Goal: Find specific page/section: Find specific page/section

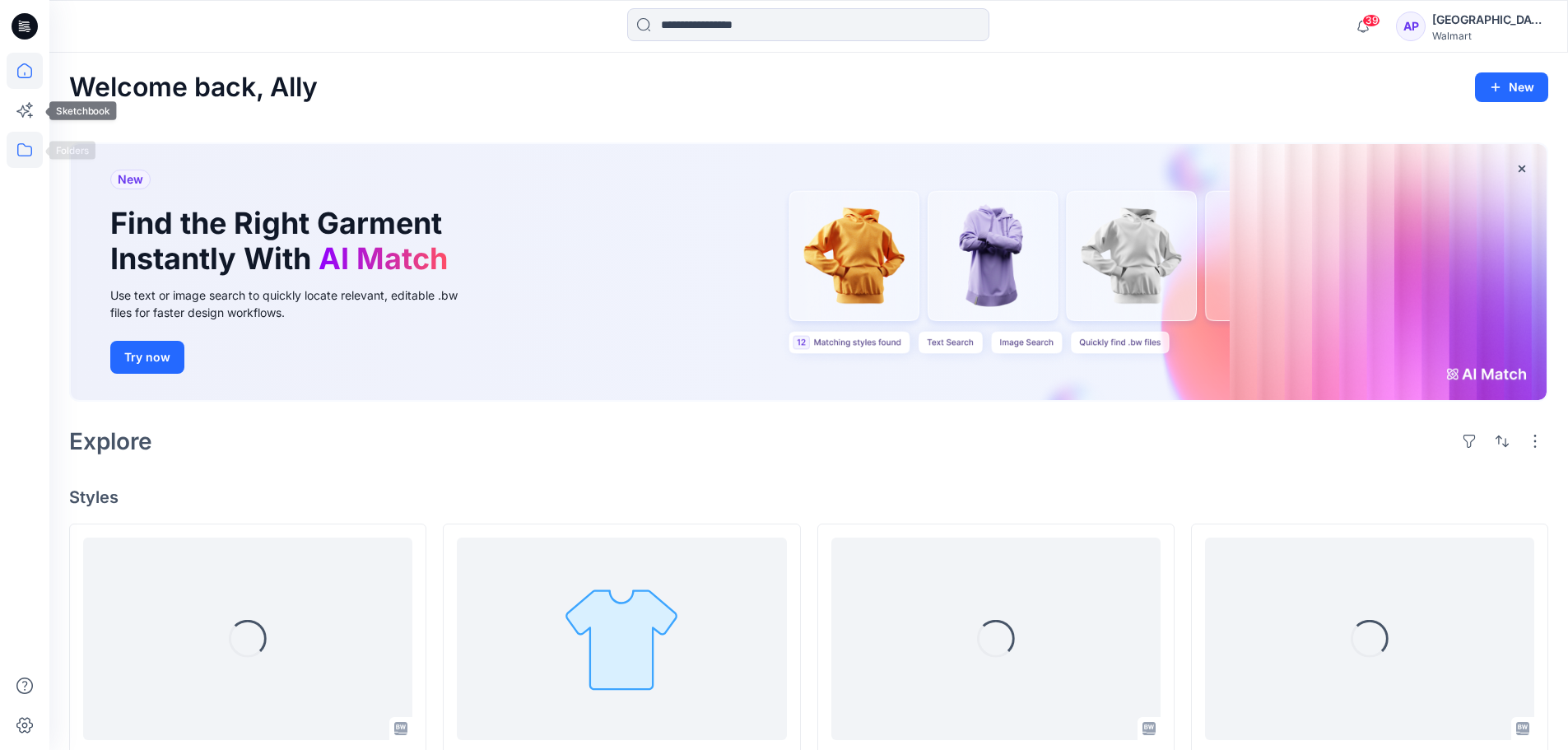
click at [21, 150] on icon at bounding box center [24, 150] width 36 height 36
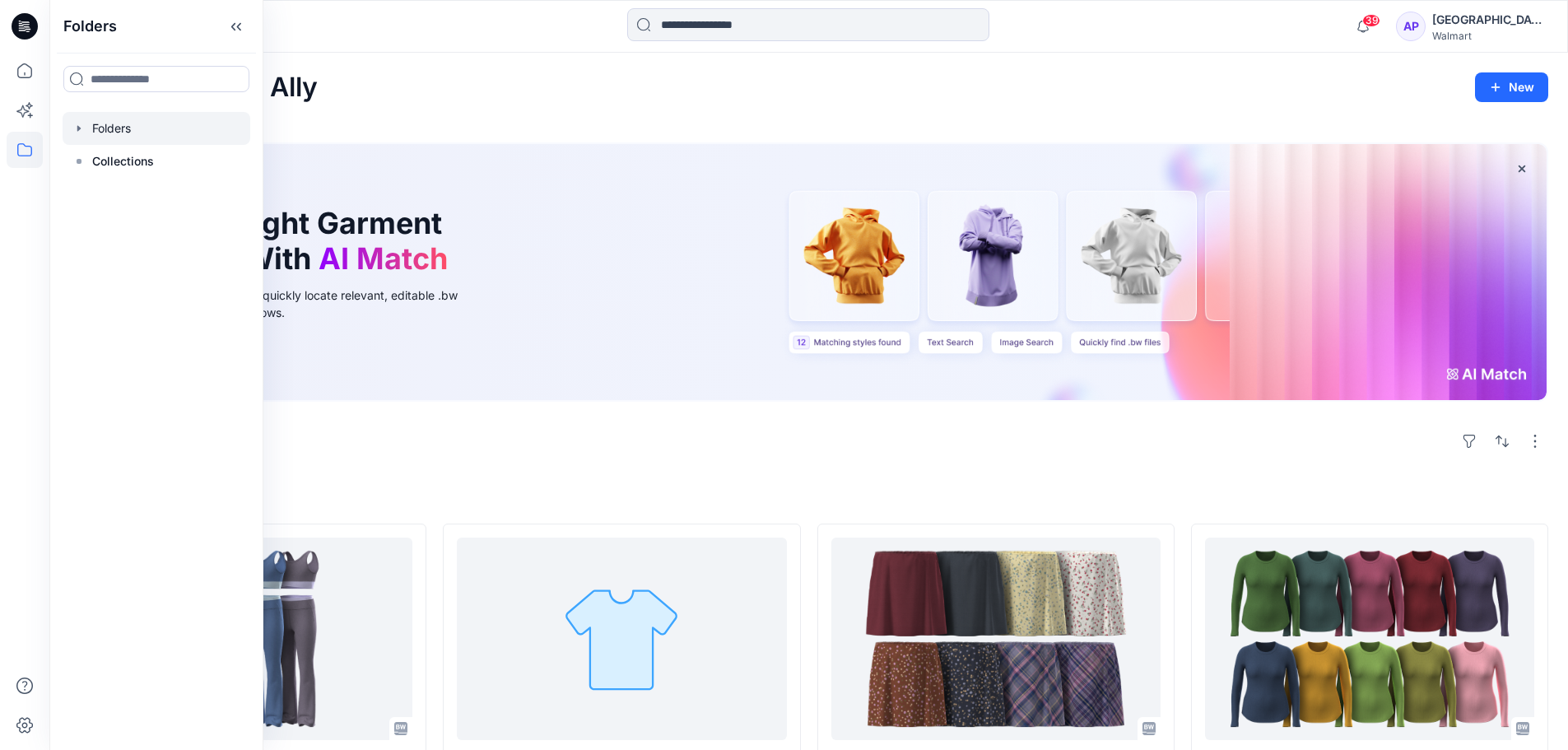
click at [66, 122] on div at bounding box center [156, 129] width 188 height 33
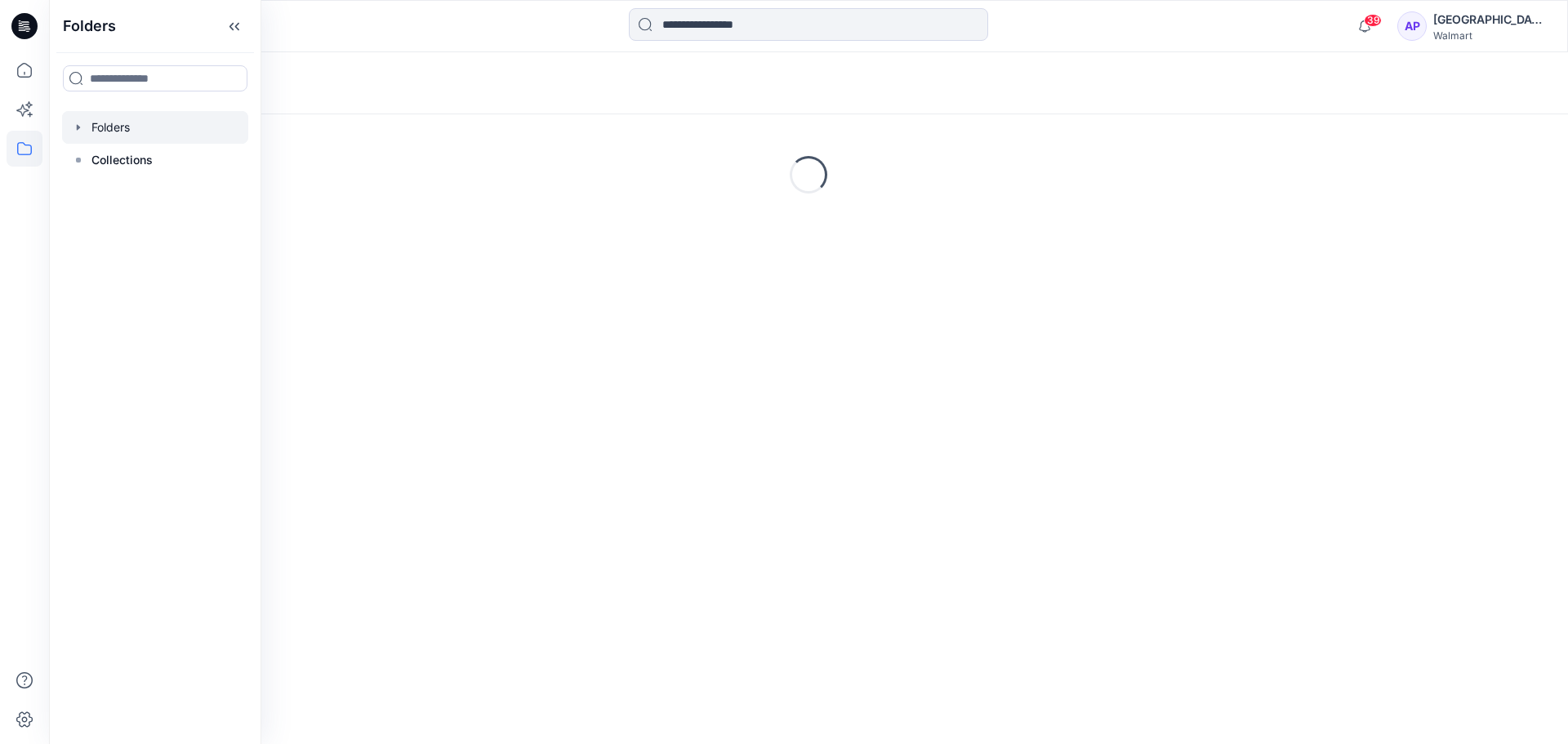
click at [78, 126] on icon "button" at bounding box center [78, 127] width 4 height 5
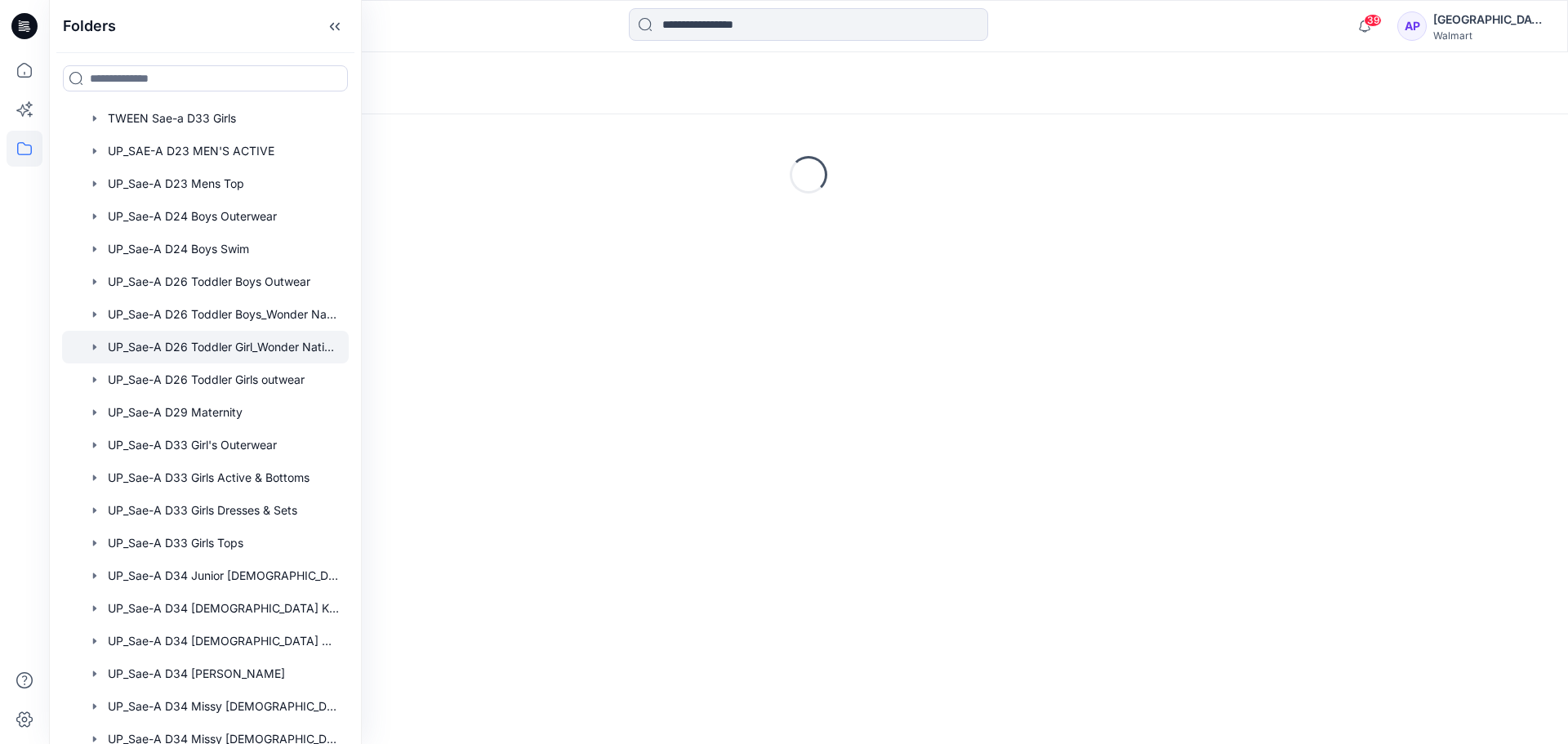
scroll to position [968, 0]
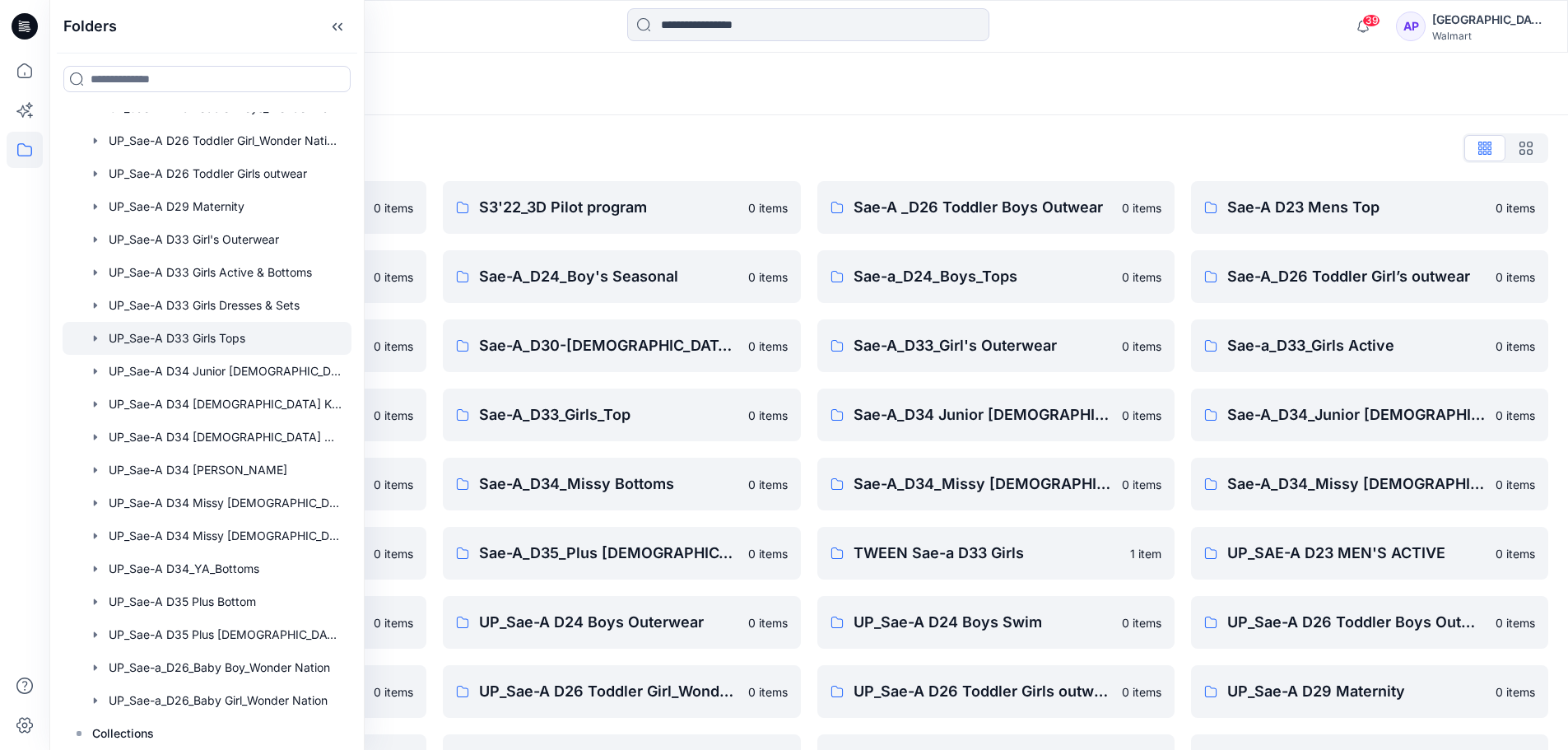
click at [217, 351] on div at bounding box center [207, 338] width 289 height 33
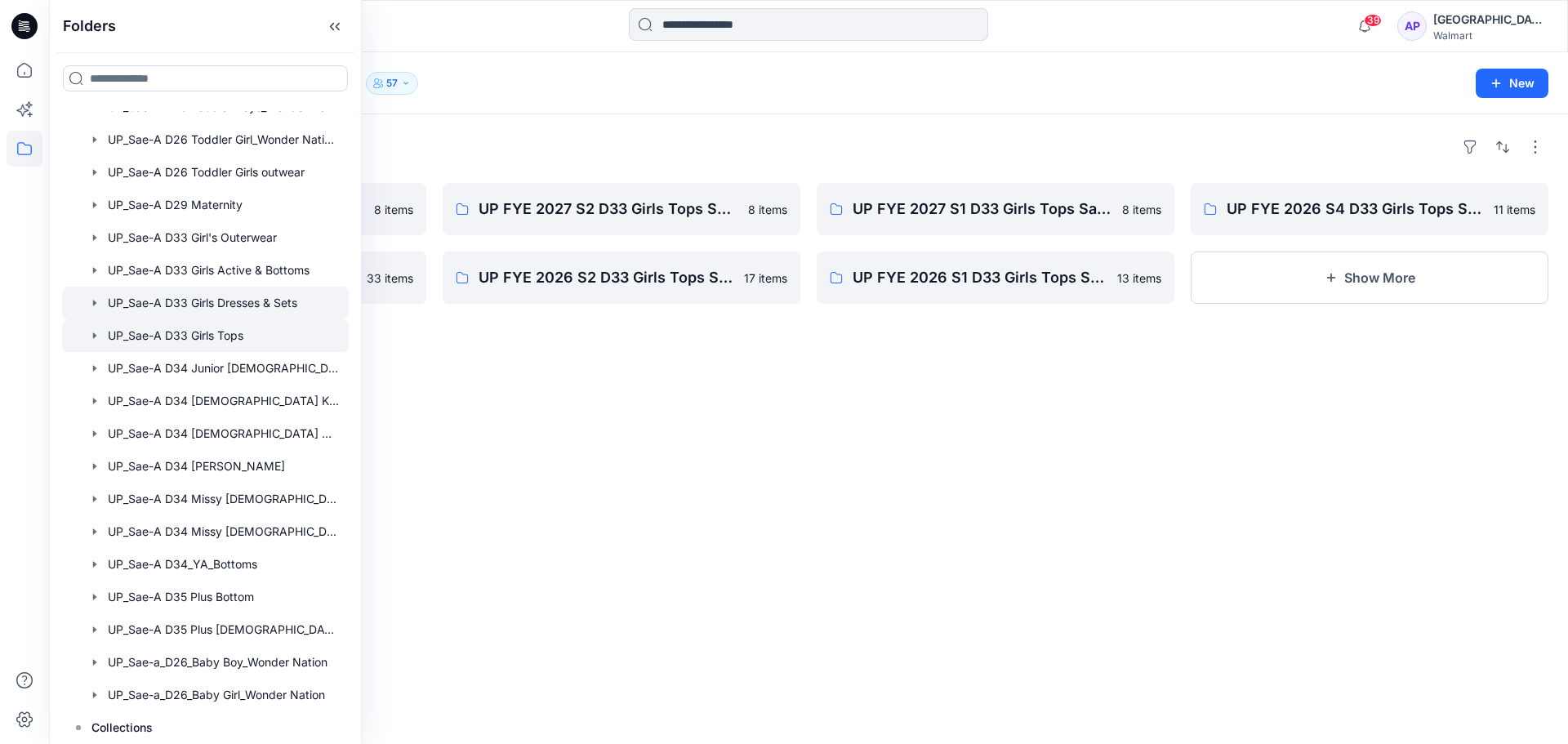
click at [218, 305] on div at bounding box center [205, 303] width 287 height 32
click at [248, 330] on div at bounding box center [205, 336] width 287 height 32
click at [630, 373] on div "Folders UP FYE 2027 S3 D33 Girls Tops Sae-A 8 items UP FYE 2026 S3 D33 Girls To…" at bounding box center [807, 429] width 1519 height 630
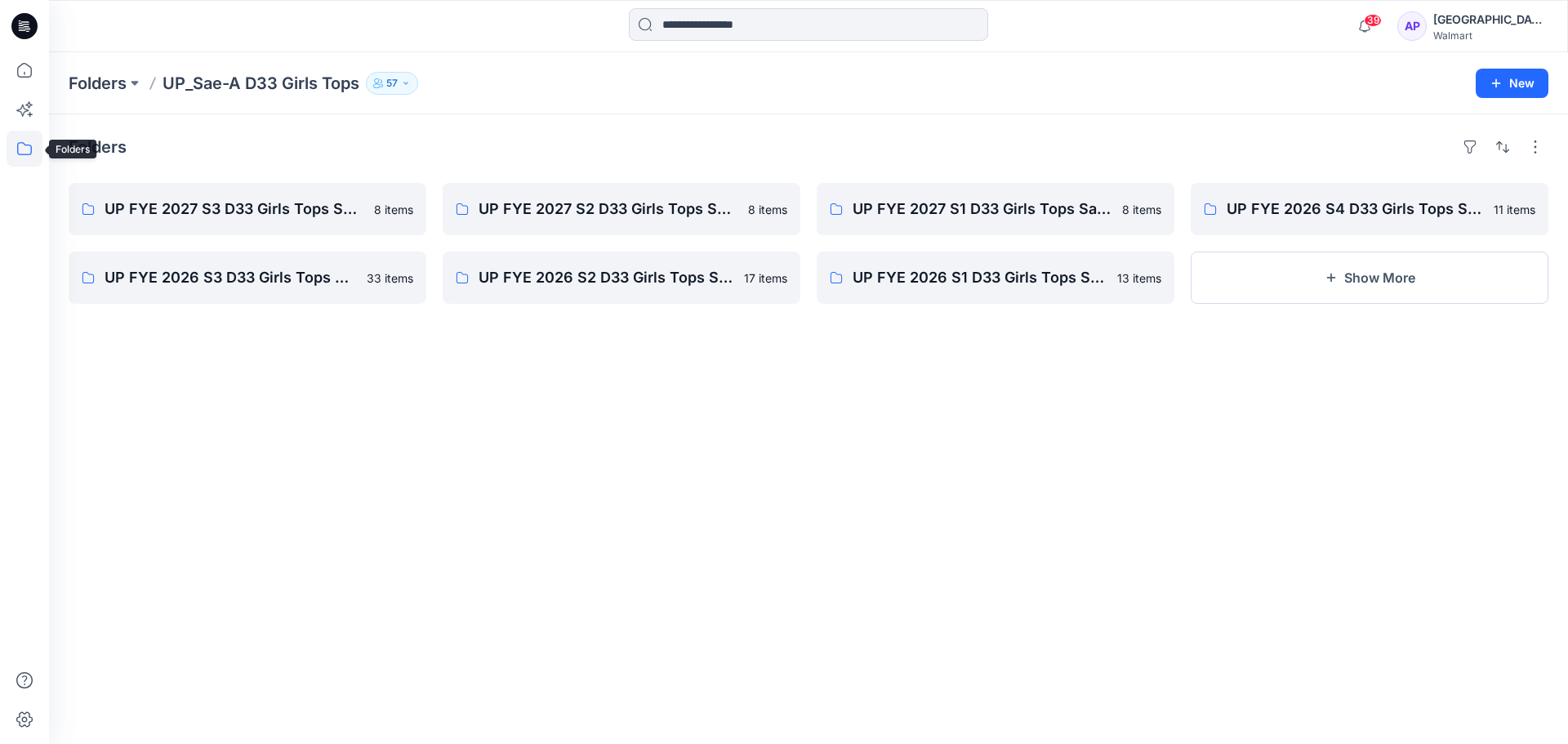
click at [13, 153] on icon at bounding box center [24, 148] width 36 height 36
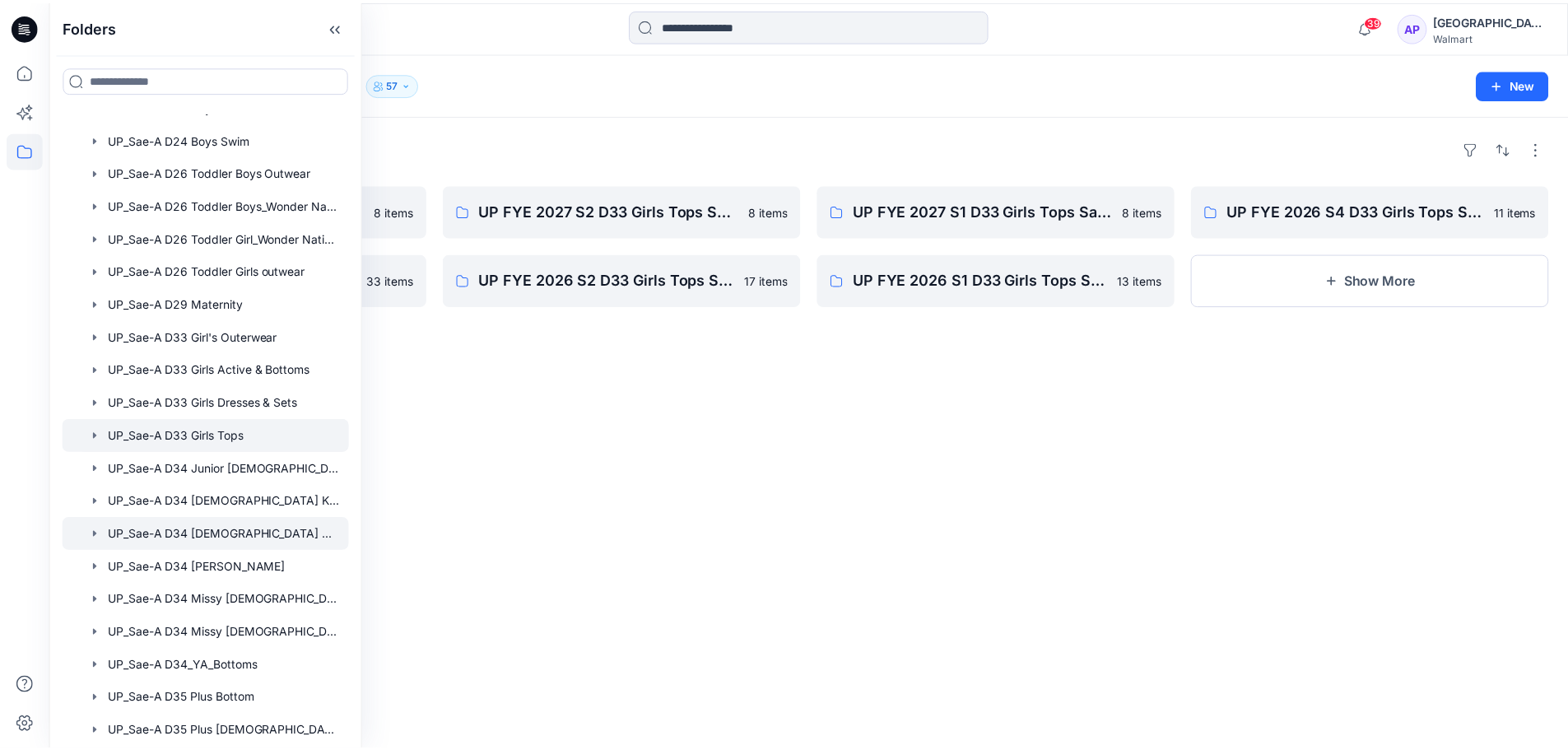
scroll to position [976, 0]
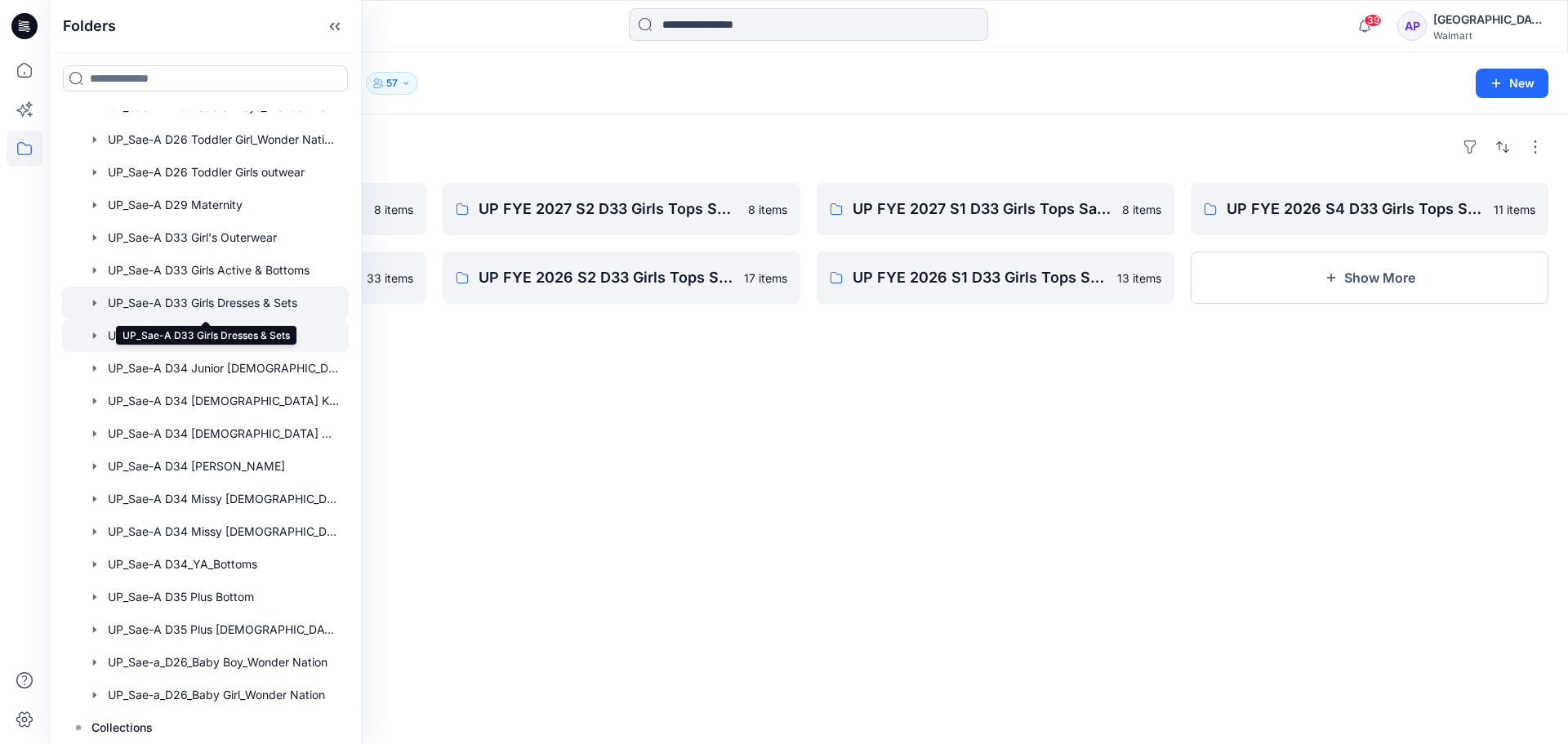
click at [231, 299] on div at bounding box center [205, 303] width 287 height 32
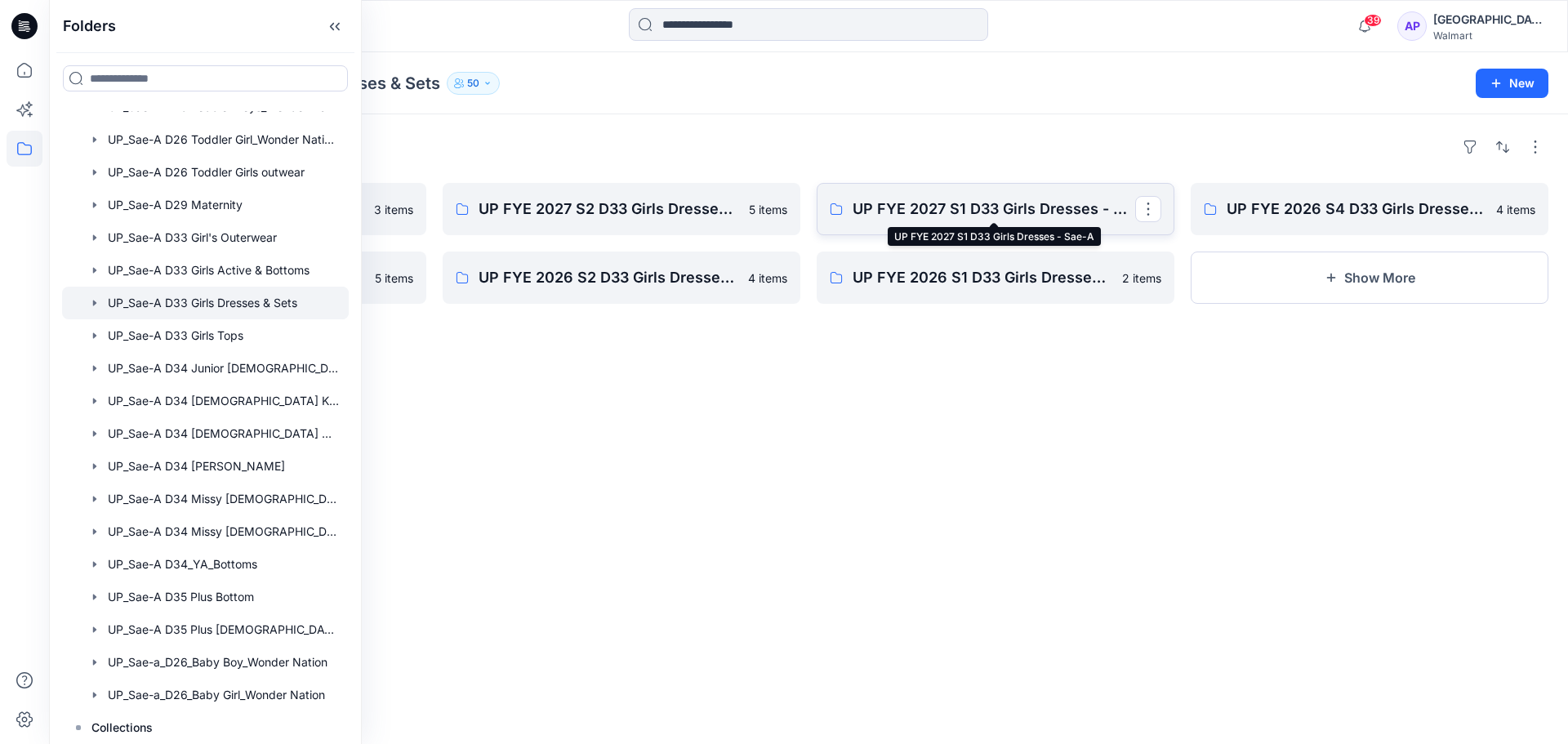
click at [920, 210] on p "UP FYE 2027 S1 D33 Girls Dresses - Sae-A" at bounding box center [993, 209] width 282 height 22
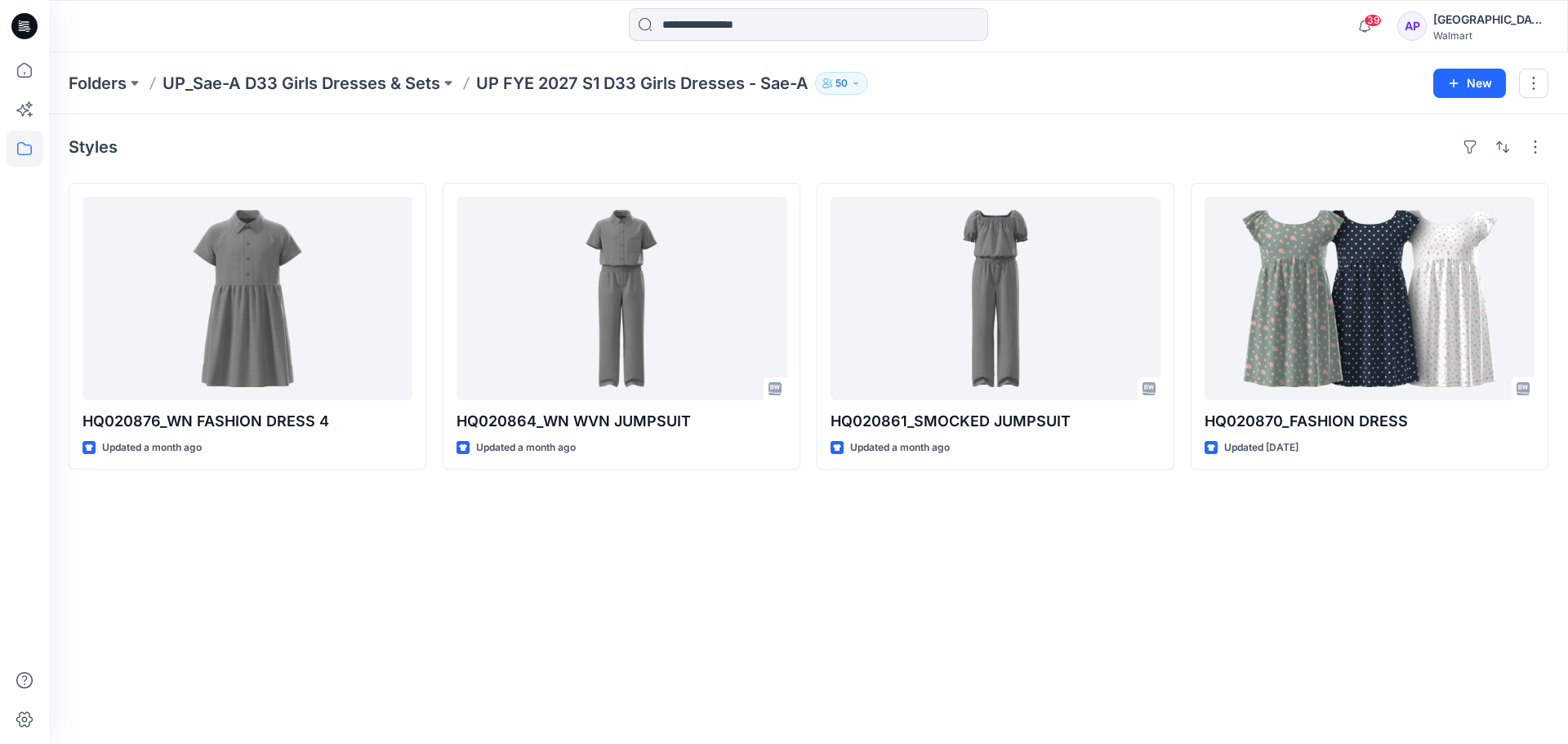
click at [760, 512] on div "Styles HQ020876_WN FASHION DRESS 4 Updated a month ago HQ020864_WN WVN JUMPSUIT…" at bounding box center [807, 429] width 1519 height 630
click at [13, 107] on icon at bounding box center [24, 110] width 36 height 36
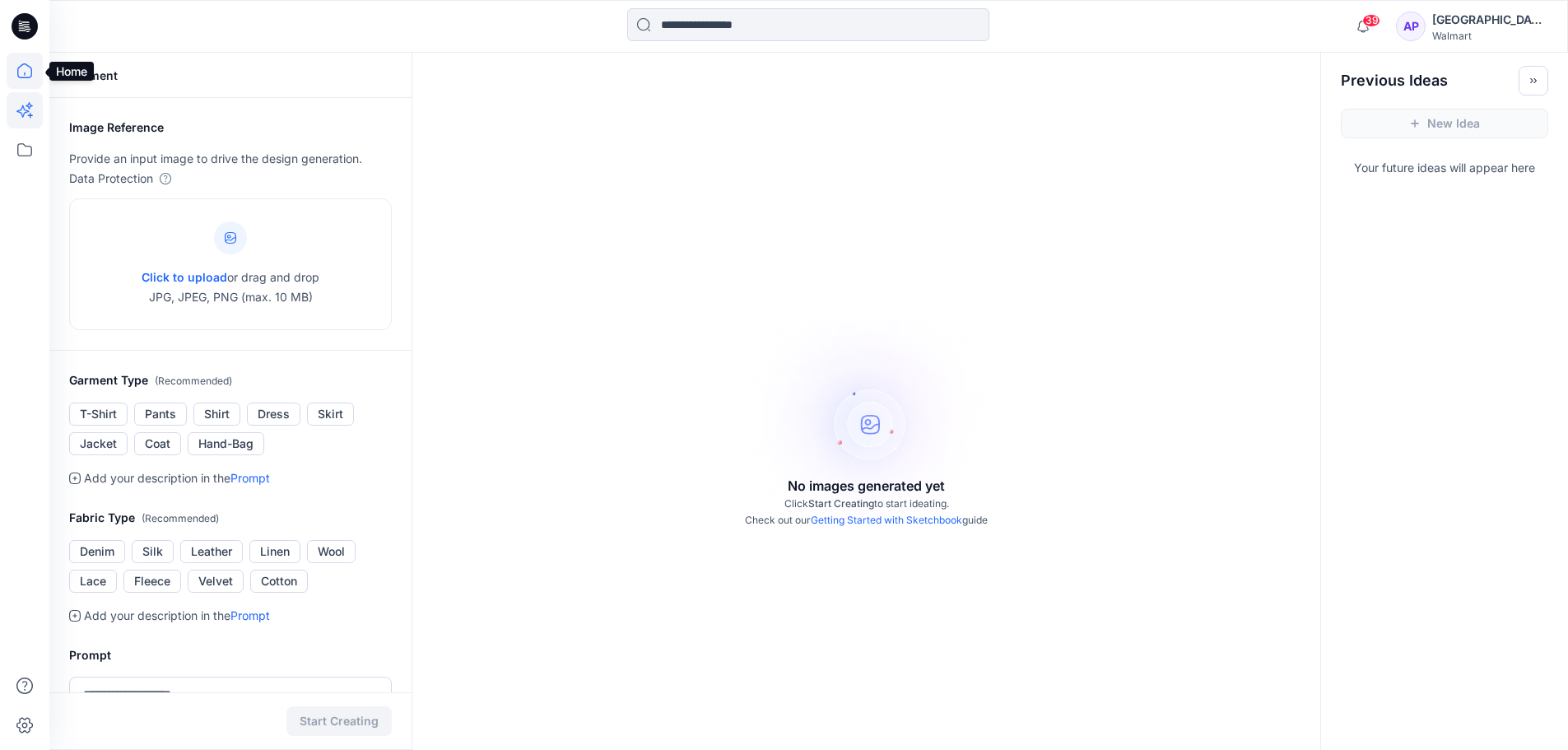
click at [15, 67] on icon at bounding box center [24, 71] width 36 height 36
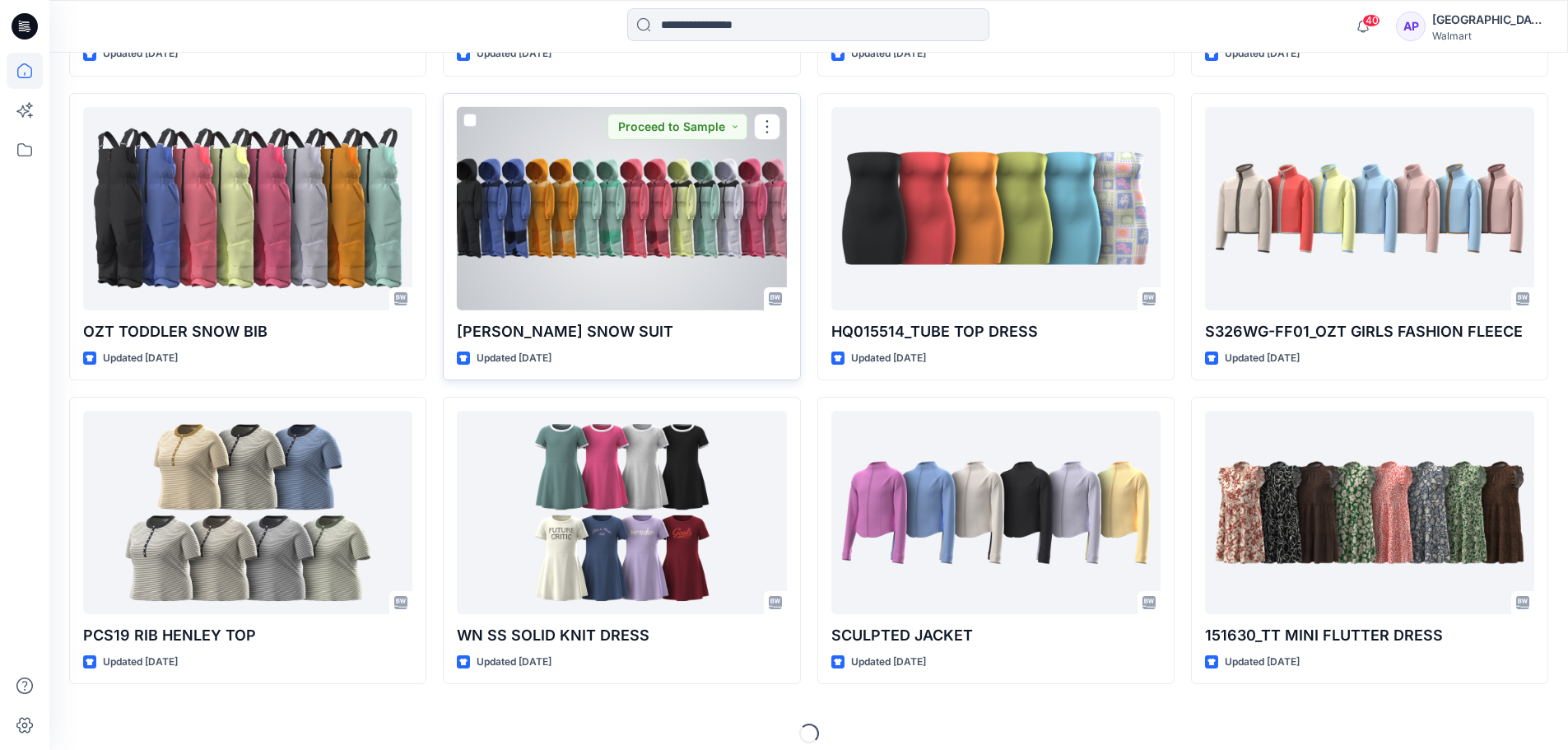
scroll to position [2572, 0]
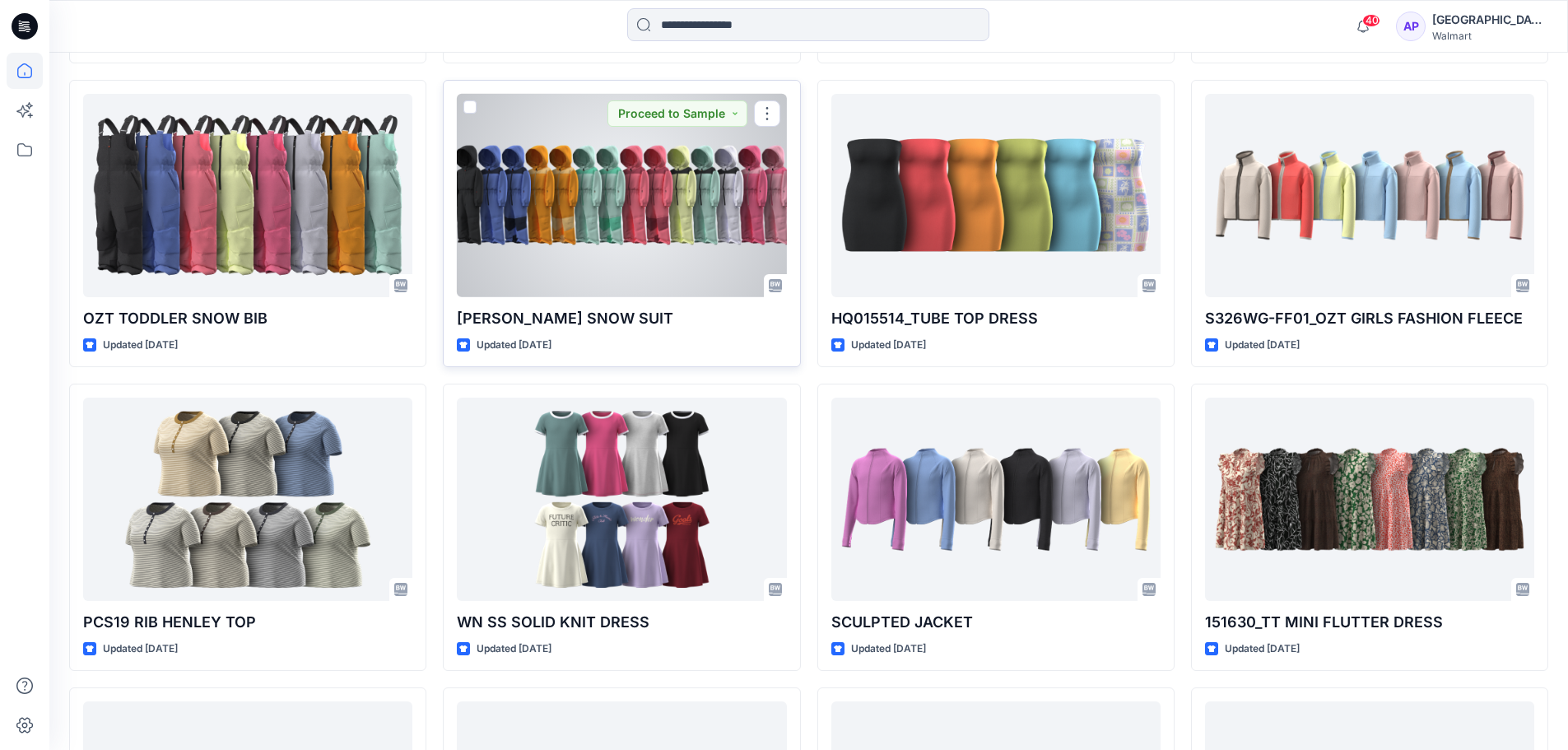
click at [549, 241] on div at bounding box center [621, 196] width 329 height 203
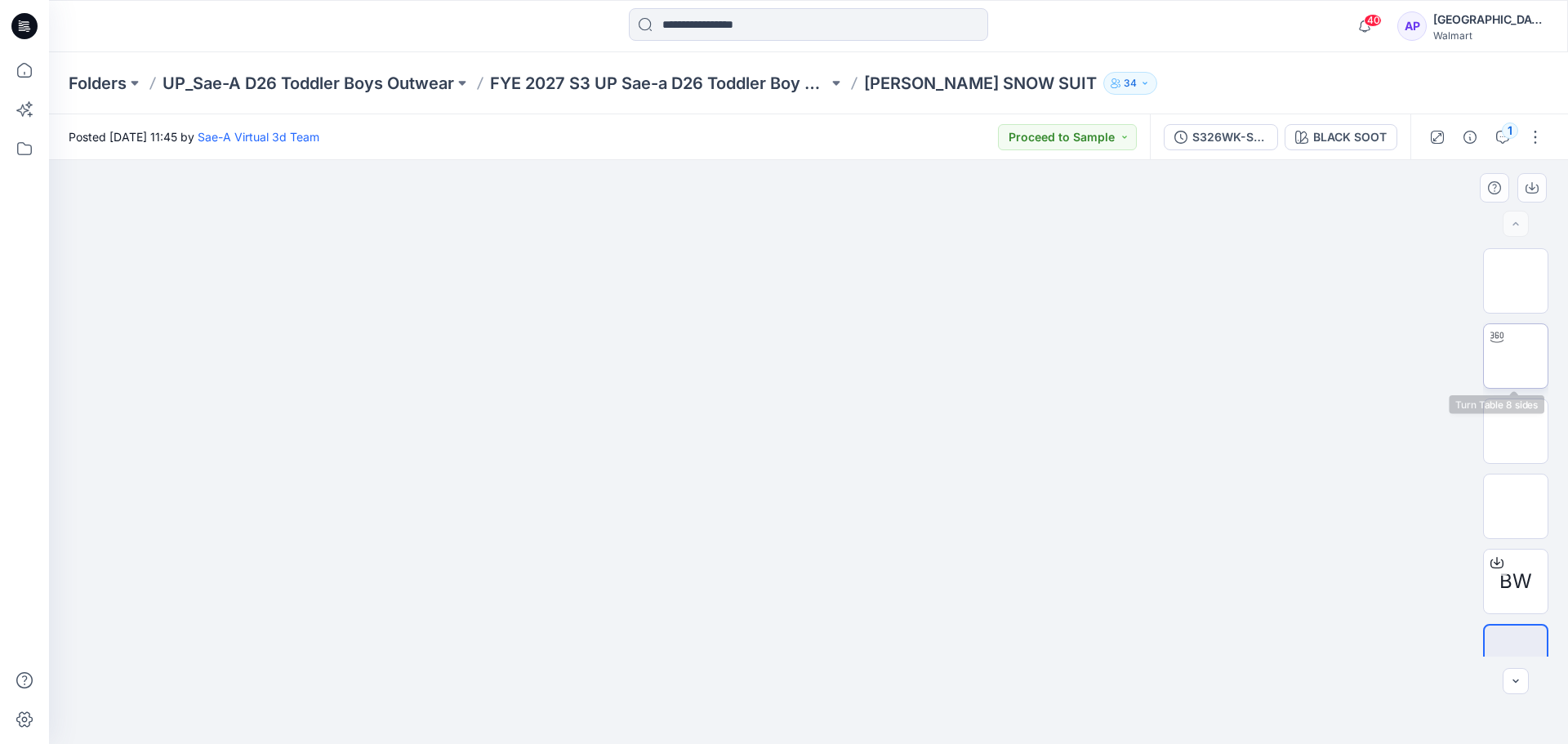
click at [1516, 356] on img at bounding box center [1516, 356] width 0 height 0
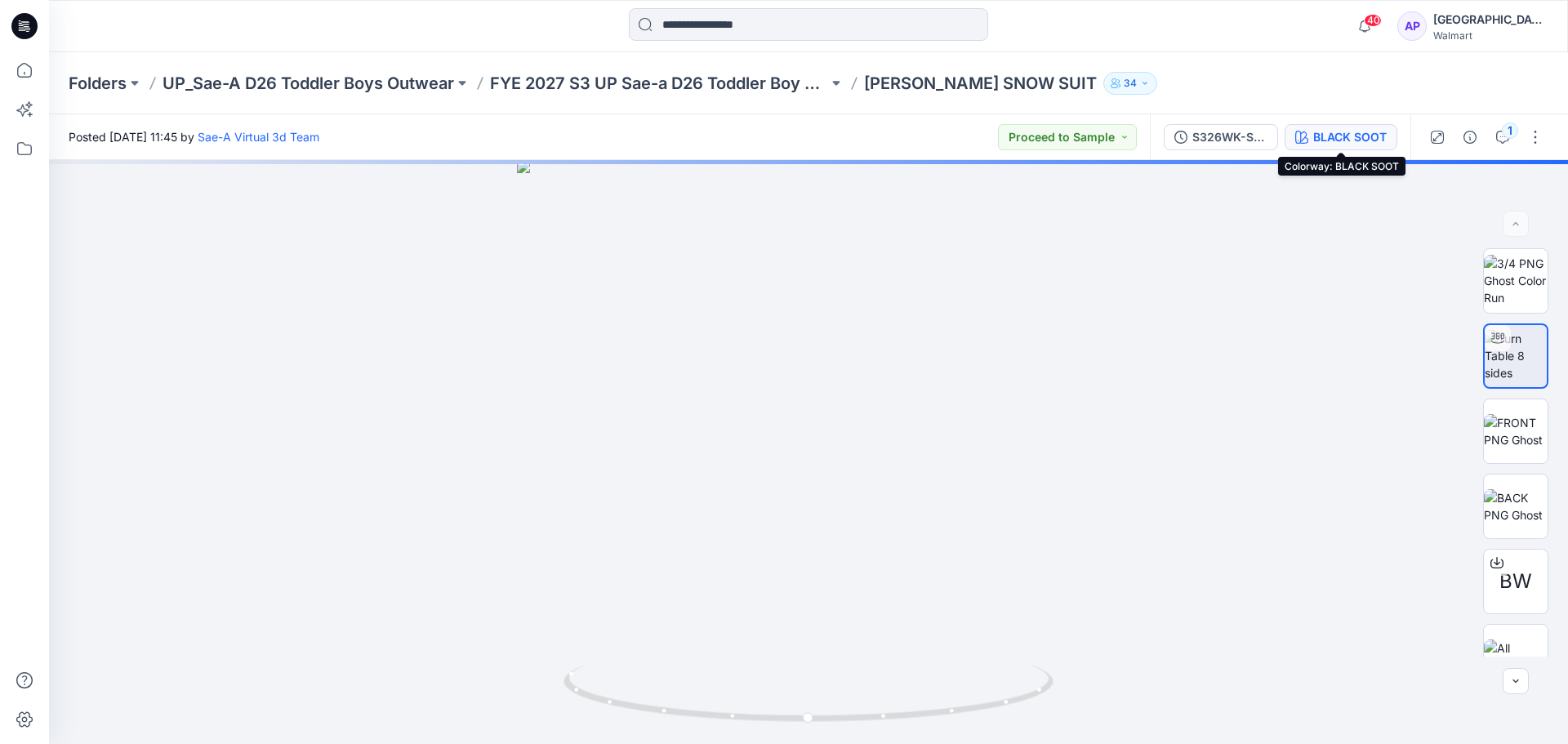
click at [1307, 137] on icon "button" at bounding box center [1301, 137] width 13 height 13
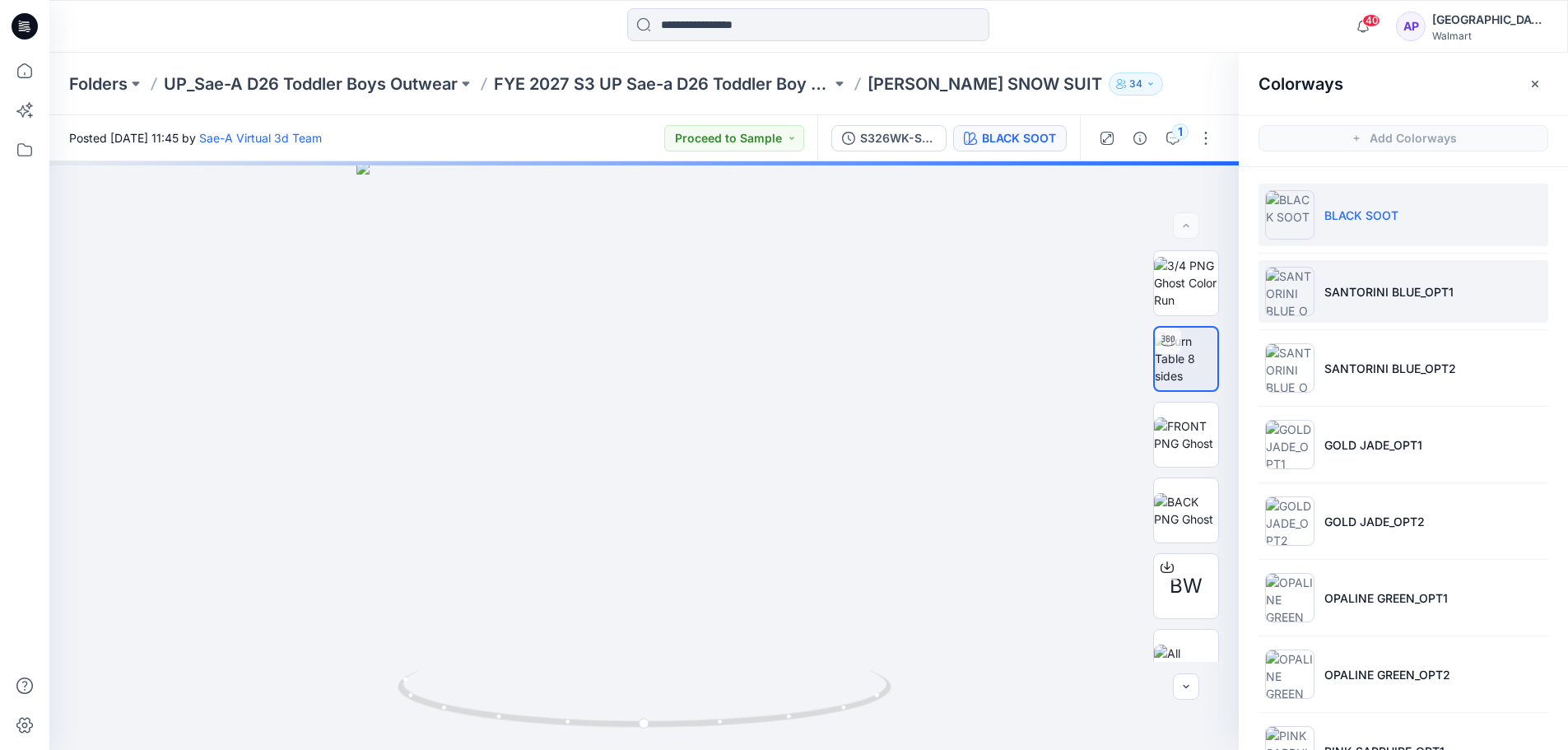
click at [1437, 294] on p "SANTORINI BLUE_OPT1" at bounding box center [1389, 291] width 130 height 17
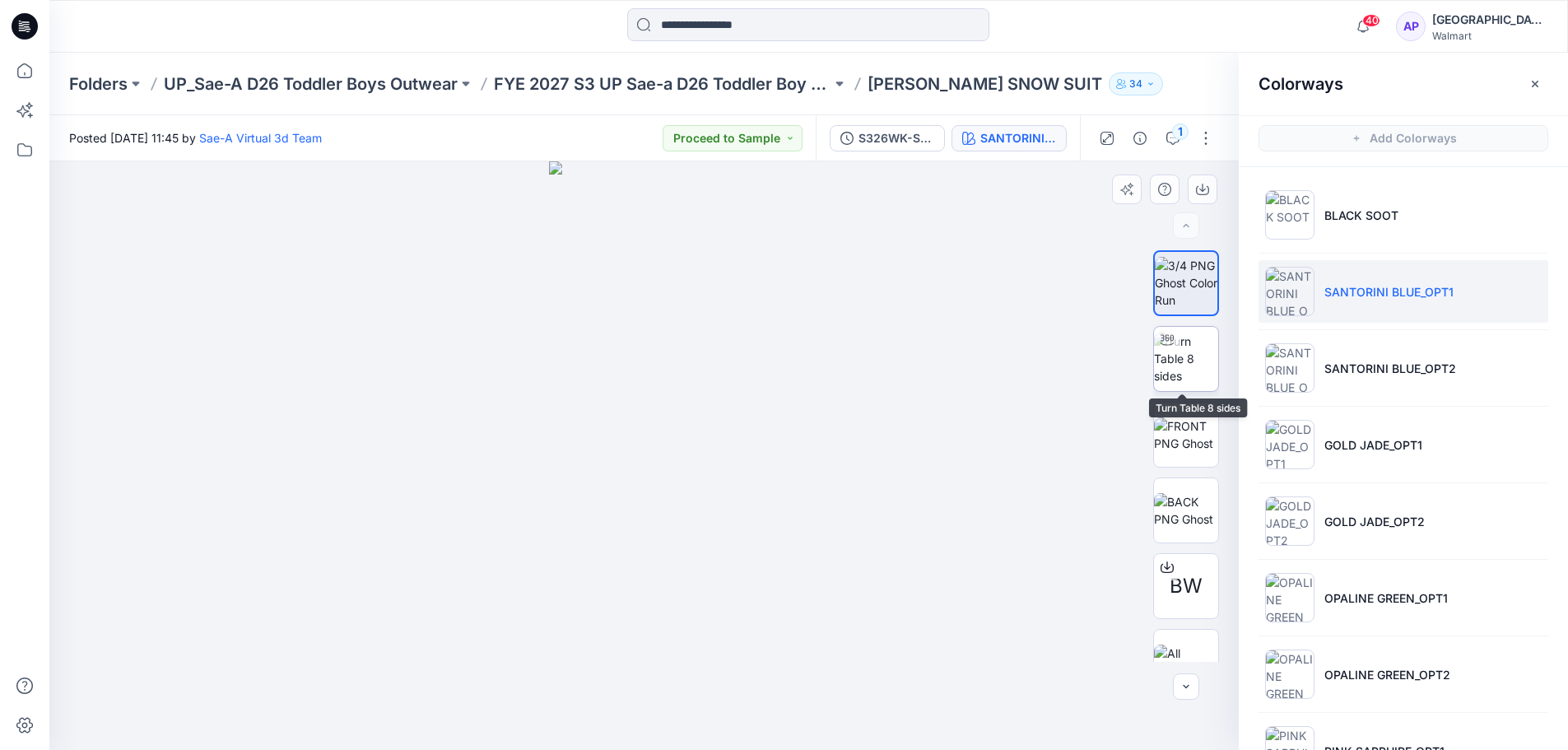
click at [1199, 367] on img at bounding box center [1186, 358] width 64 height 52
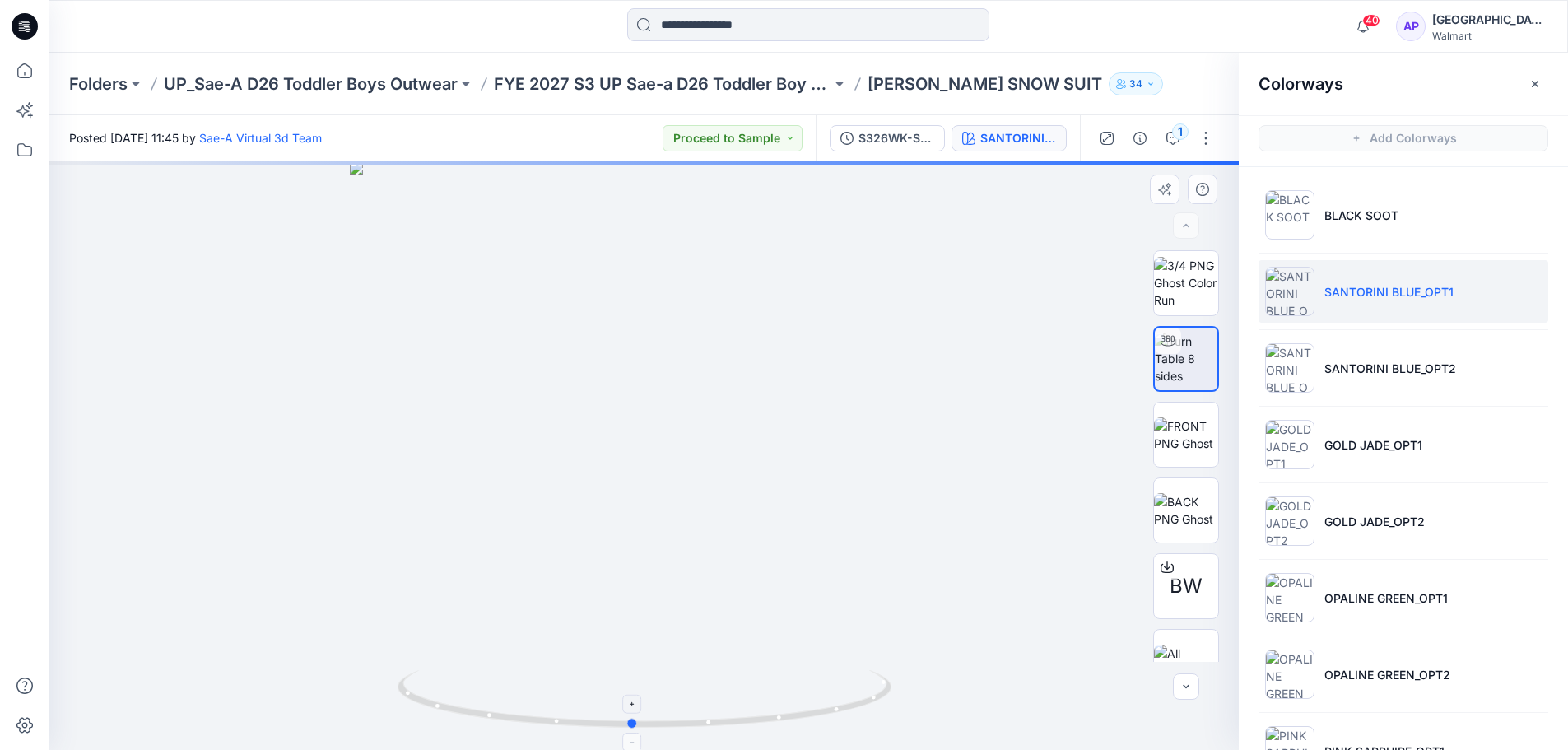
drag, startPoint x: 848, startPoint y: 718, endPoint x: 795, endPoint y: 681, distance: 64.6
click at [798, 681] on icon at bounding box center [646, 701] width 498 height 62
drag, startPoint x: 778, startPoint y: 721, endPoint x: 832, endPoint y: 706, distance: 56.0
click at [832, 706] on icon at bounding box center [646, 701] width 498 height 62
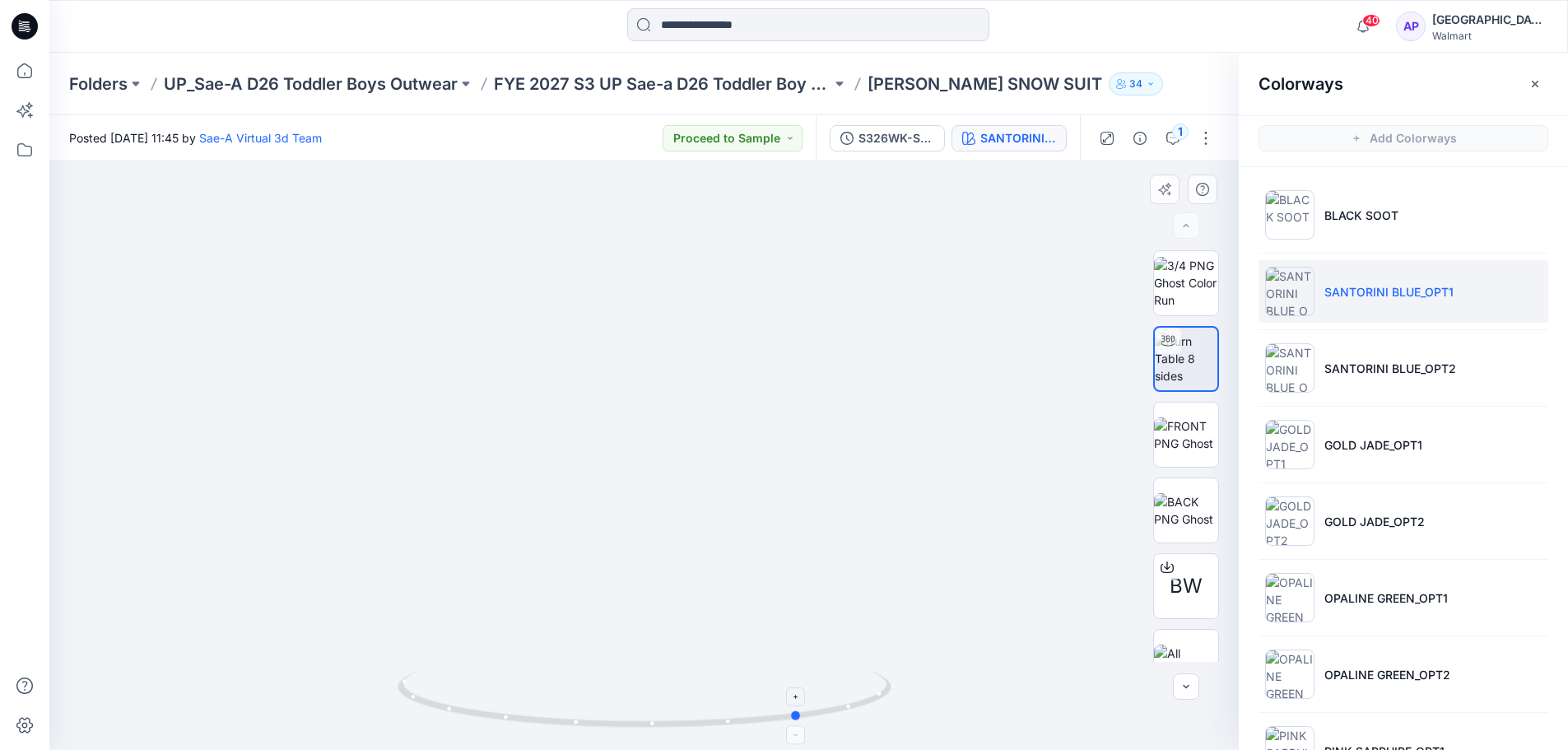
drag, startPoint x: 712, startPoint y: 732, endPoint x: 866, endPoint y: 730, distance: 154.0
click at [866, 730] on div at bounding box center [644, 709] width 494 height 83
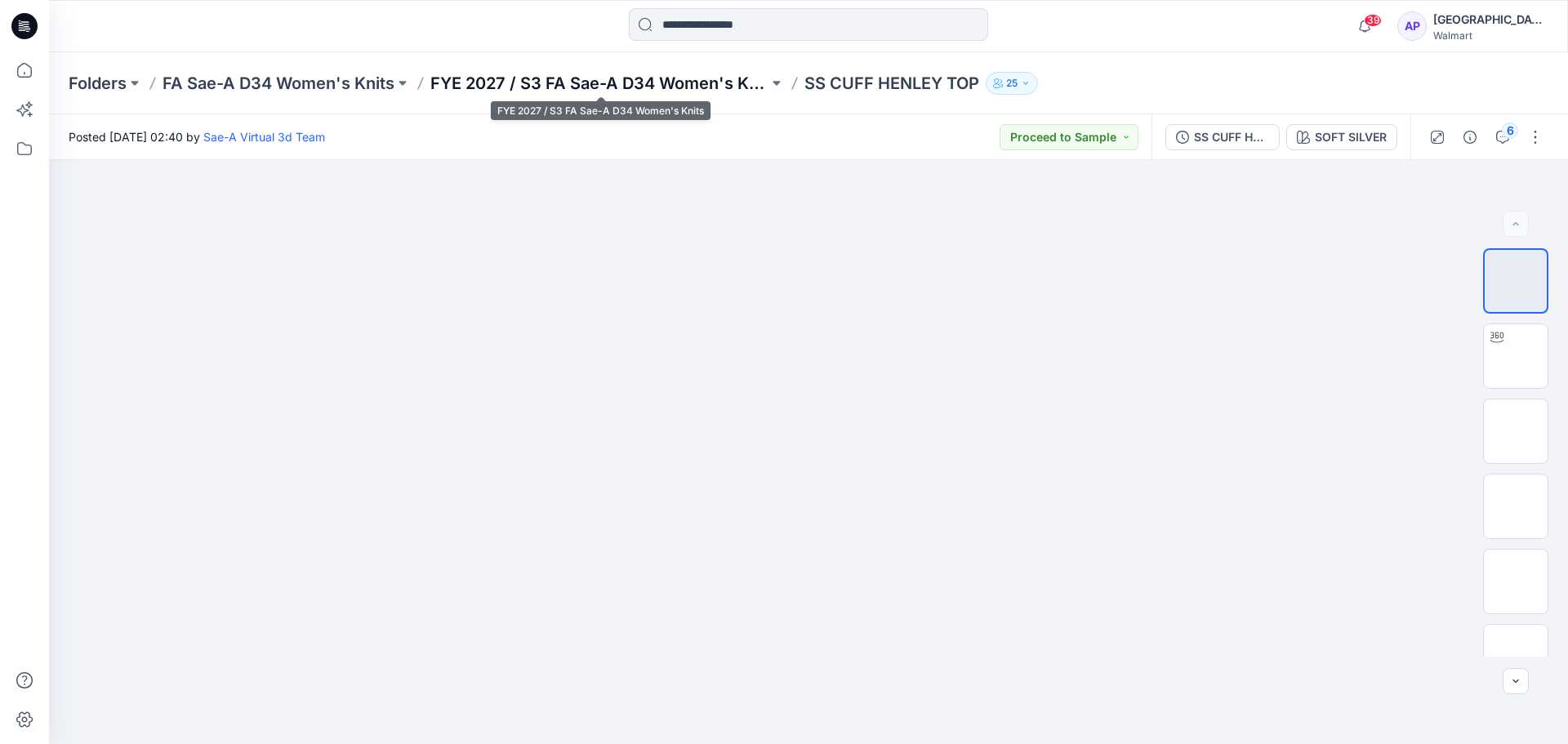
click at [552, 72] on p "FYE 2027 / S3 FA Sae-A D34 Women's Knits" at bounding box center [600, 83] width 338 height 22
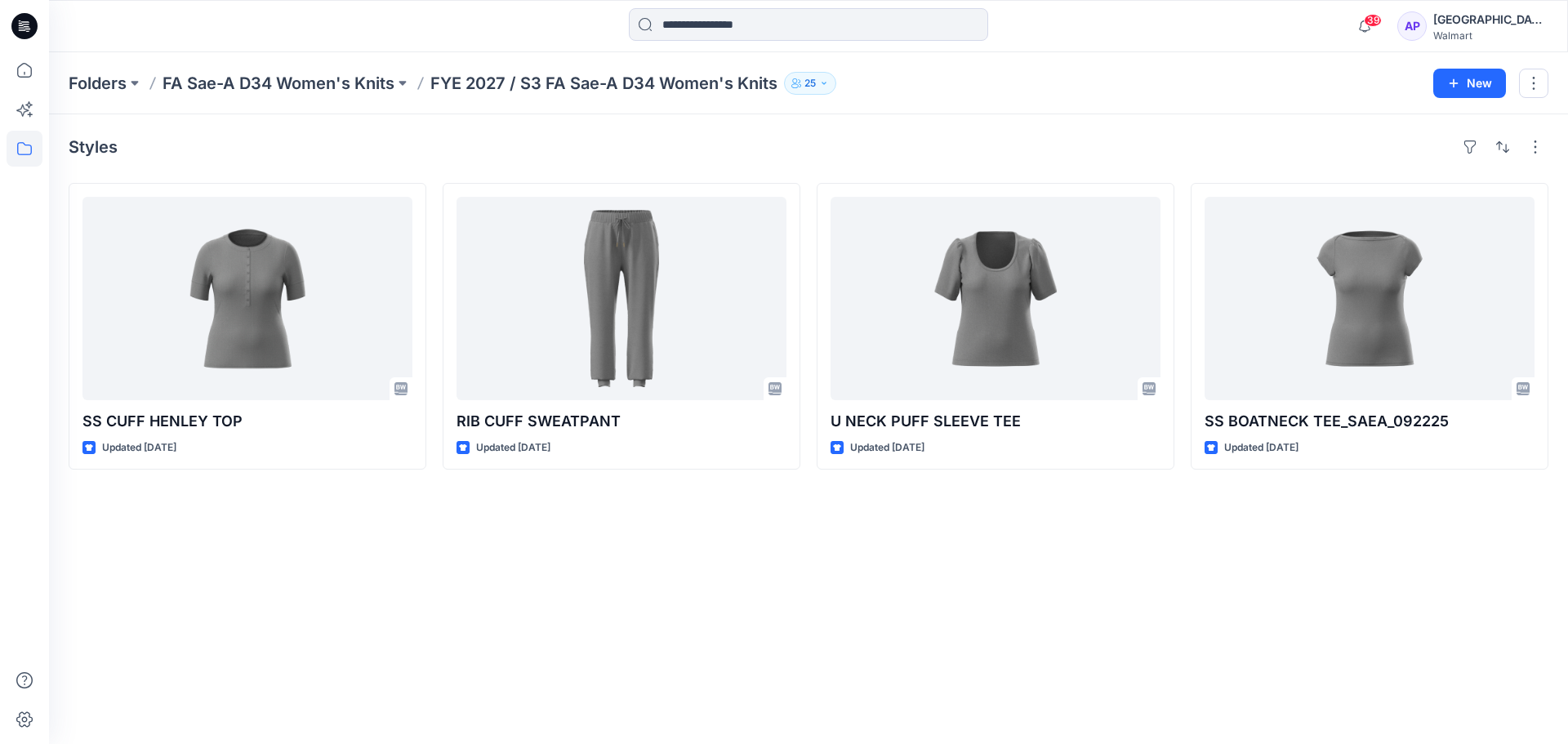
click at [334, 70] on div "Folders FA Sae-A D34 Women's Knits FYE 2027 / S3 FA Sae-A D34 Women's Knits 25 …" at bounding box center [807, 83] width 1519 height 62
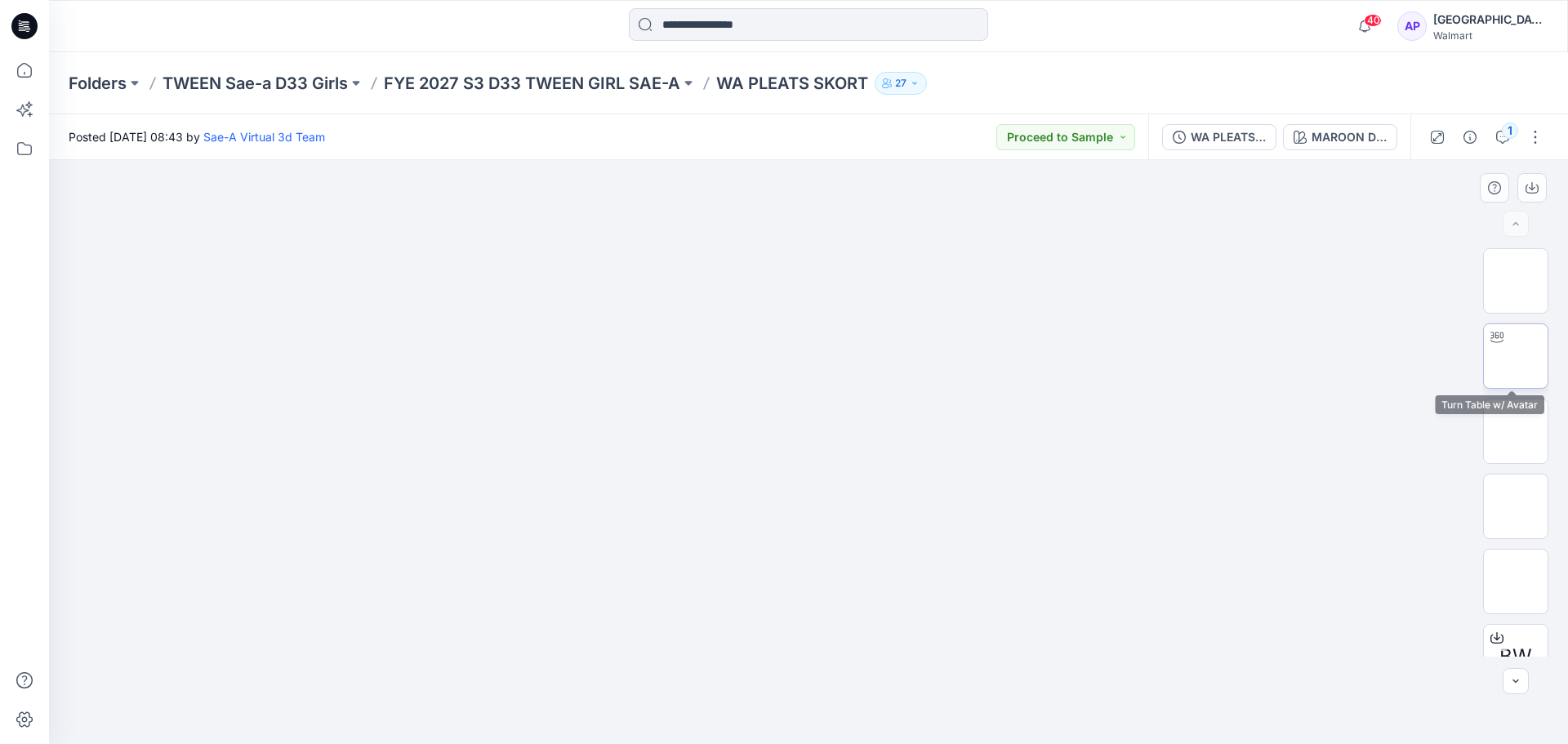
click at [1516, 356] on img at bounding box center [1516, 356] width 0 height 0
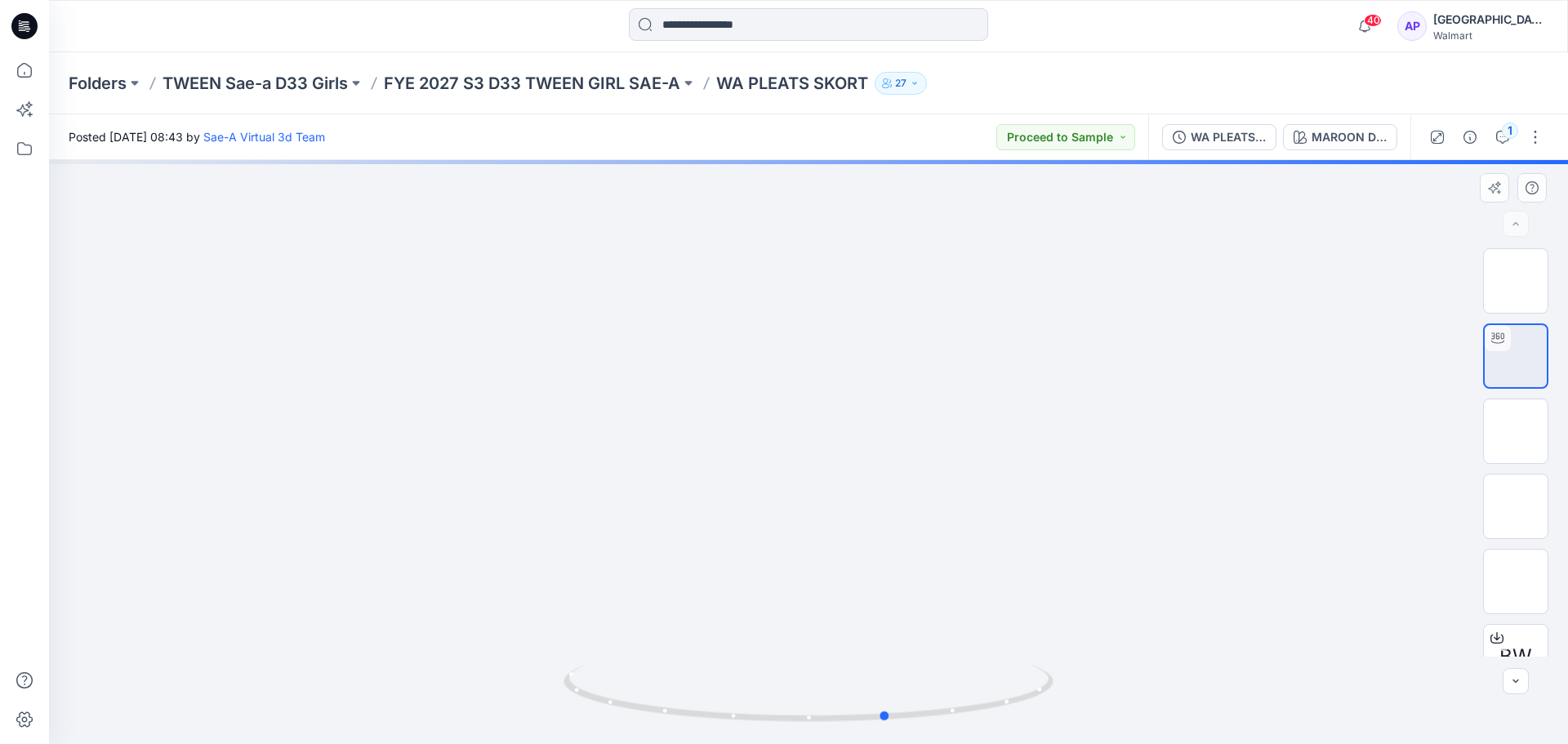
drag, startPoint x: 954, startPoint y: 722, endPoint x: 553, endPoint y: 716, distance: 401.0
click at [553, 716] on div at bounding box center [807, 452] width 1519 height 584
